Goal: Find specific page/section: Find specific page/section

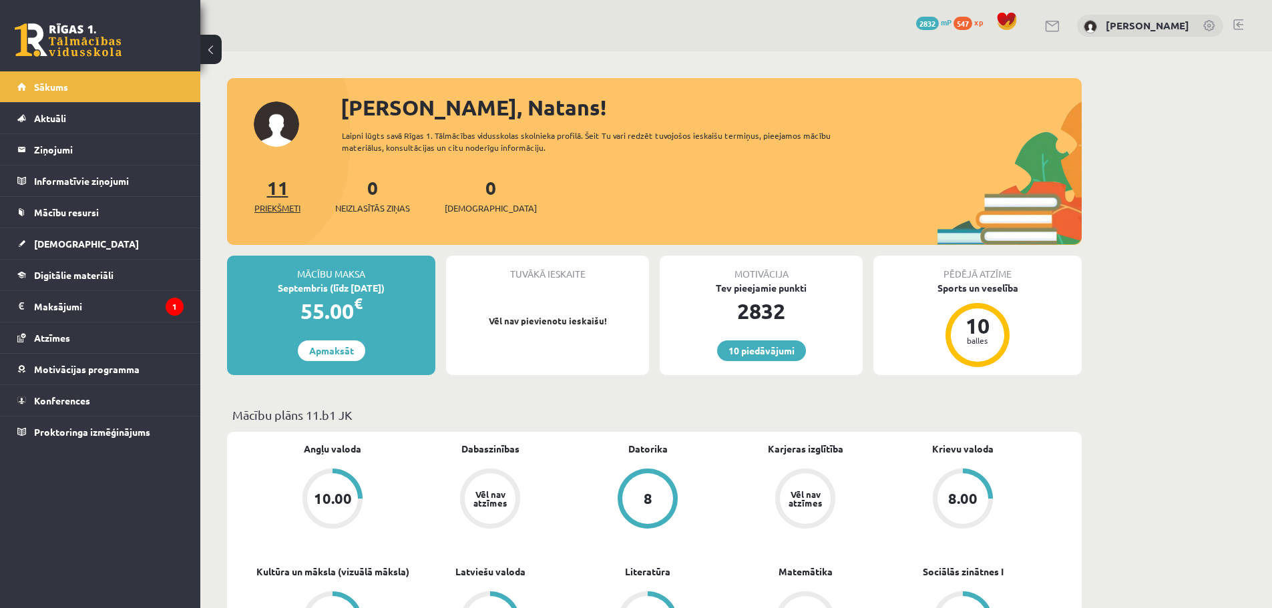
click at [277, 183] on link "11 Priekšmeti" at bounding box center [277, 195] width 46 height 39
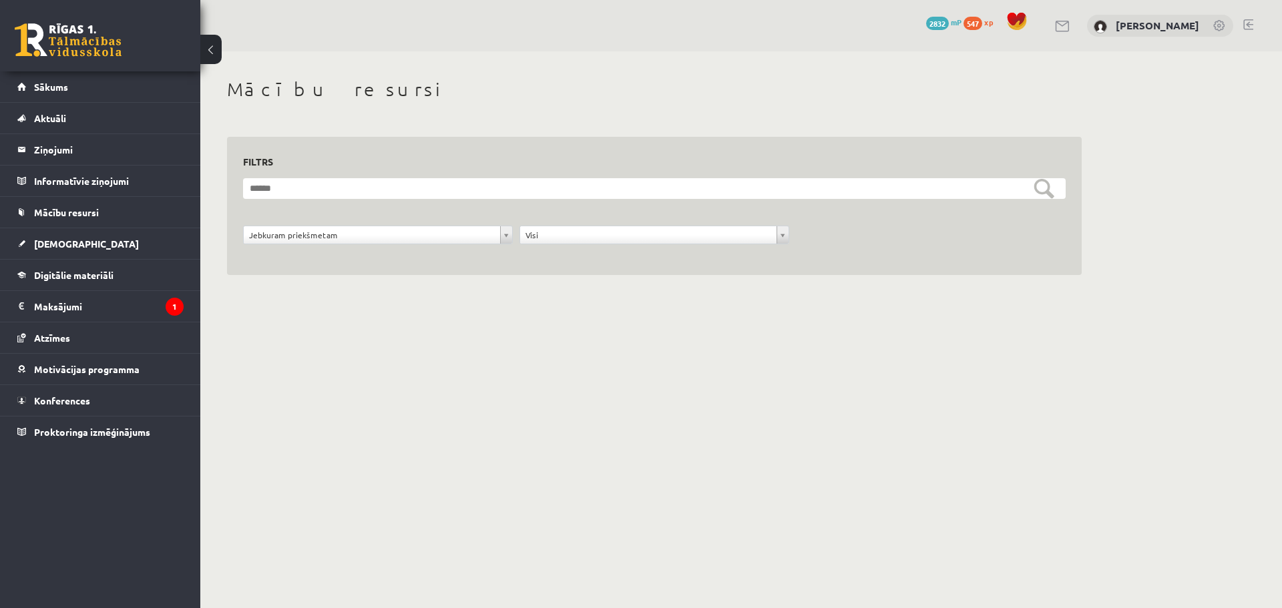
click at [87, 44] on link at bounding box center [68, 39] width 107 height 33
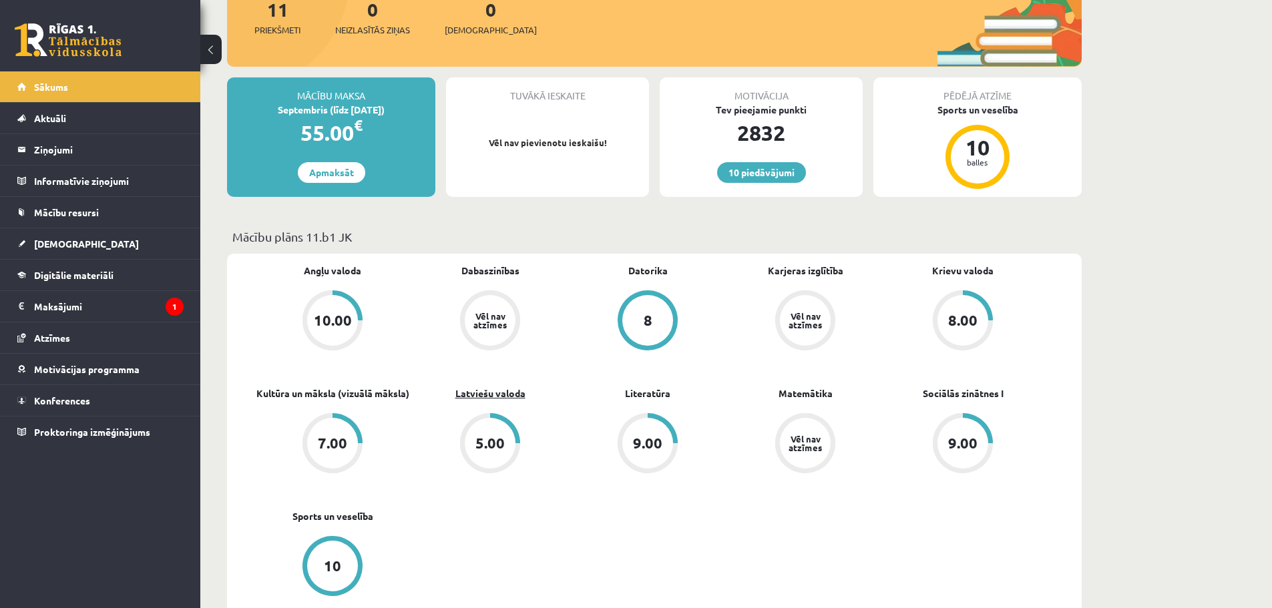
scroll to position [200, 0]
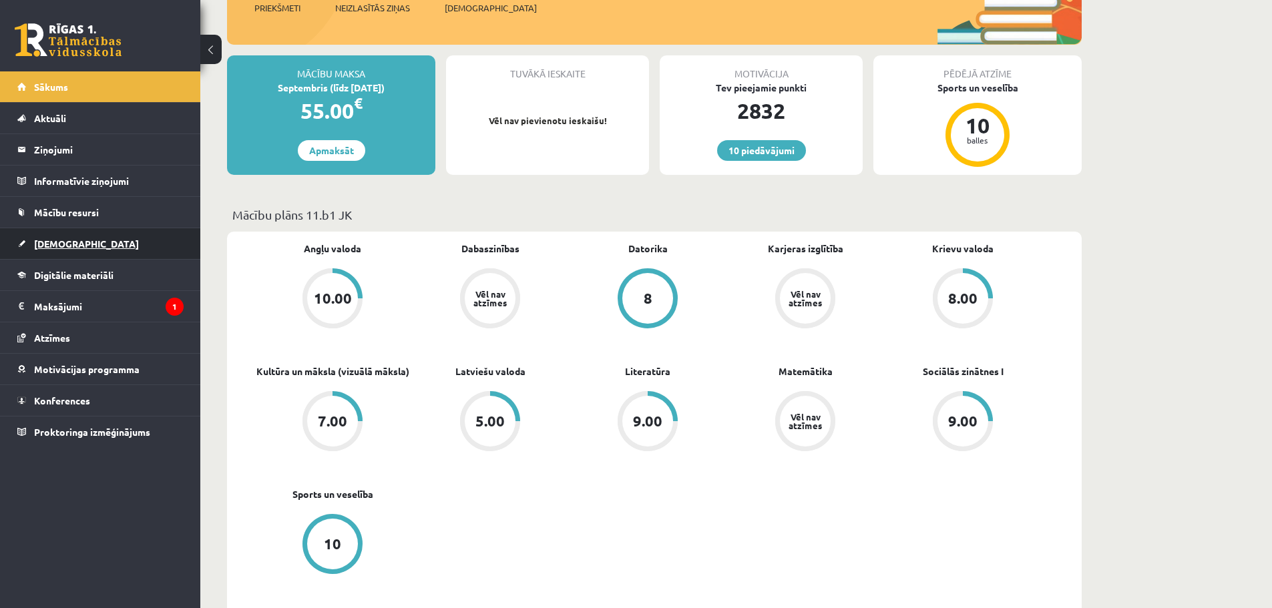
click at [67, 244] on span "[DEMOGRAPHIC_DATA]" at bounding box center [86, 244] width 105 height 12
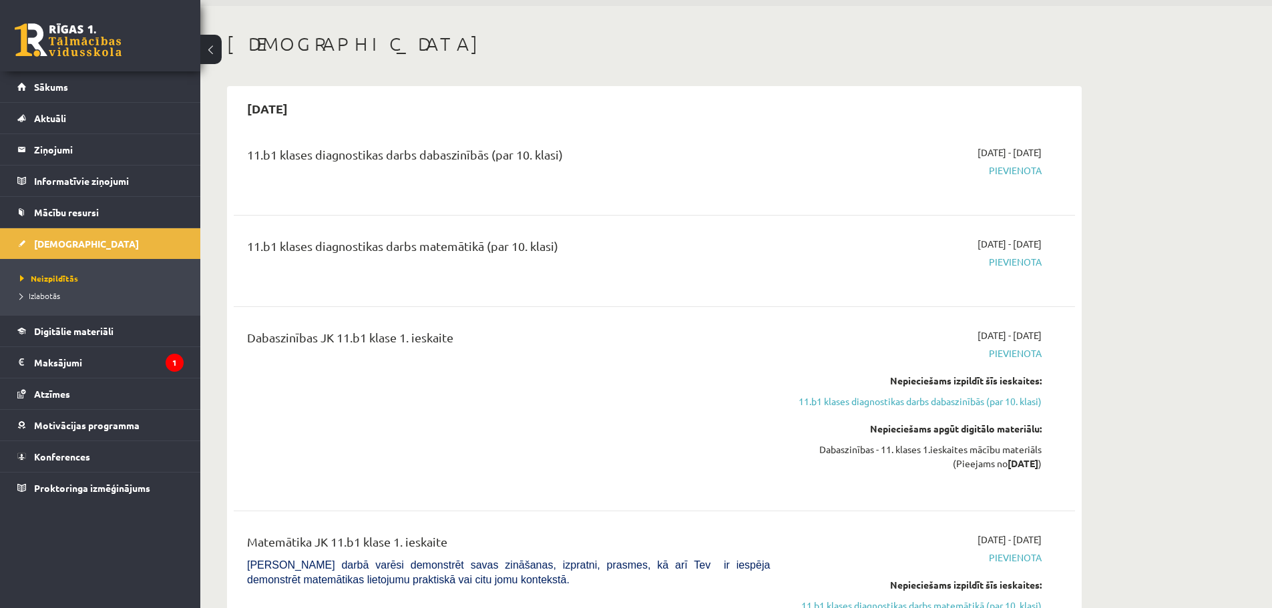
scroll to position [67, 0]
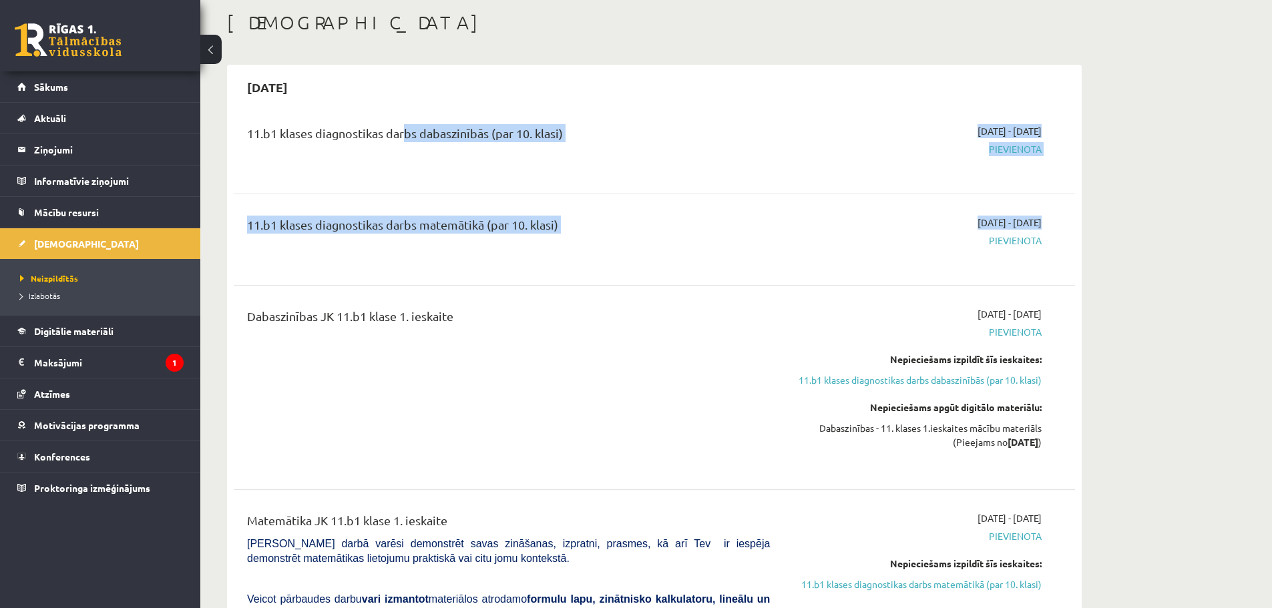
drag, startPoint x: 399, startPoint y: 133, endPoint x: 889, endPoint y: 246, distance: 502.6
click at [889, 246] on div "11.b1 klases diagnostikas darbs dabaszinībās (par 10. klasi) [DATE] - [DATE] [G…" at bounding box center [654, 552] width 841 height 882
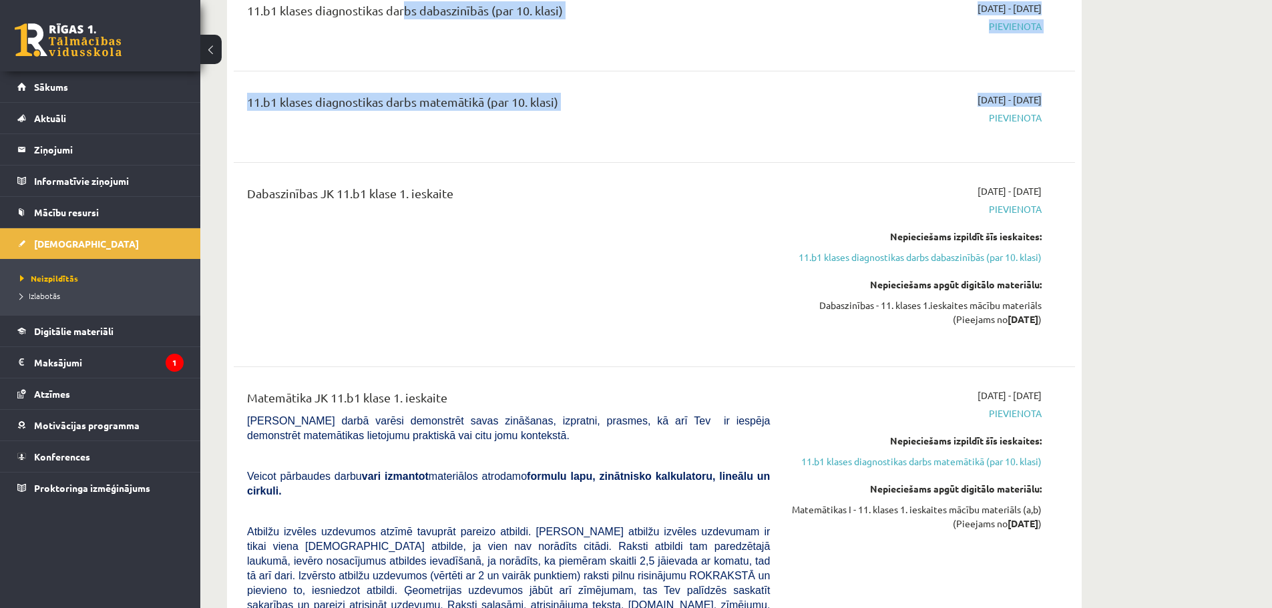
scroll to position [0, 0]
